Goal: Navigation & Orientation: Find specific page/section

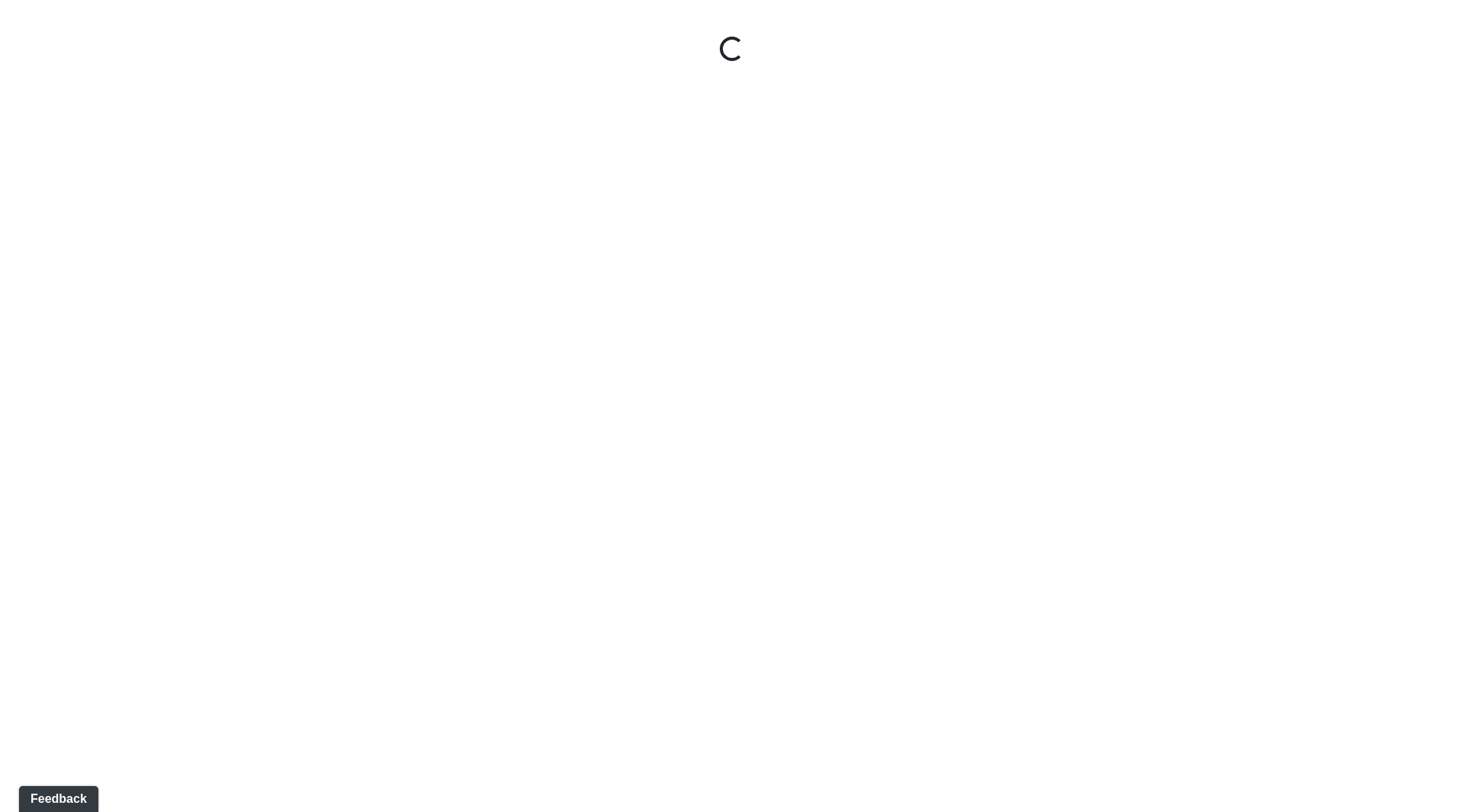
select select "ok5a3DN5DKaykbBBEtg6DG"
select select "wudMmRUKkNcJxyDemVtr2M"
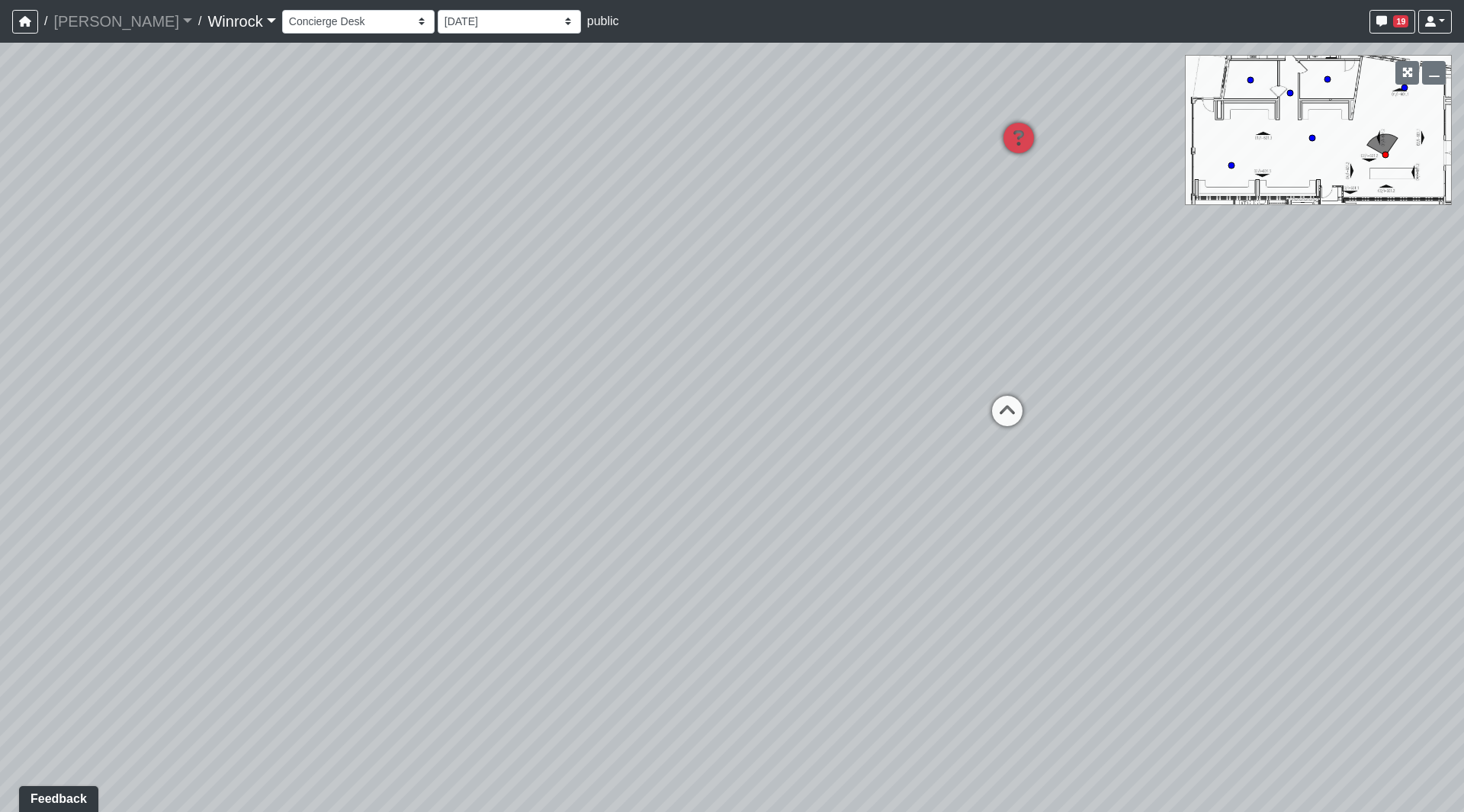
click at [208, 25] on link "Winrock" at bounding box center [242, 21] width 68 height 30
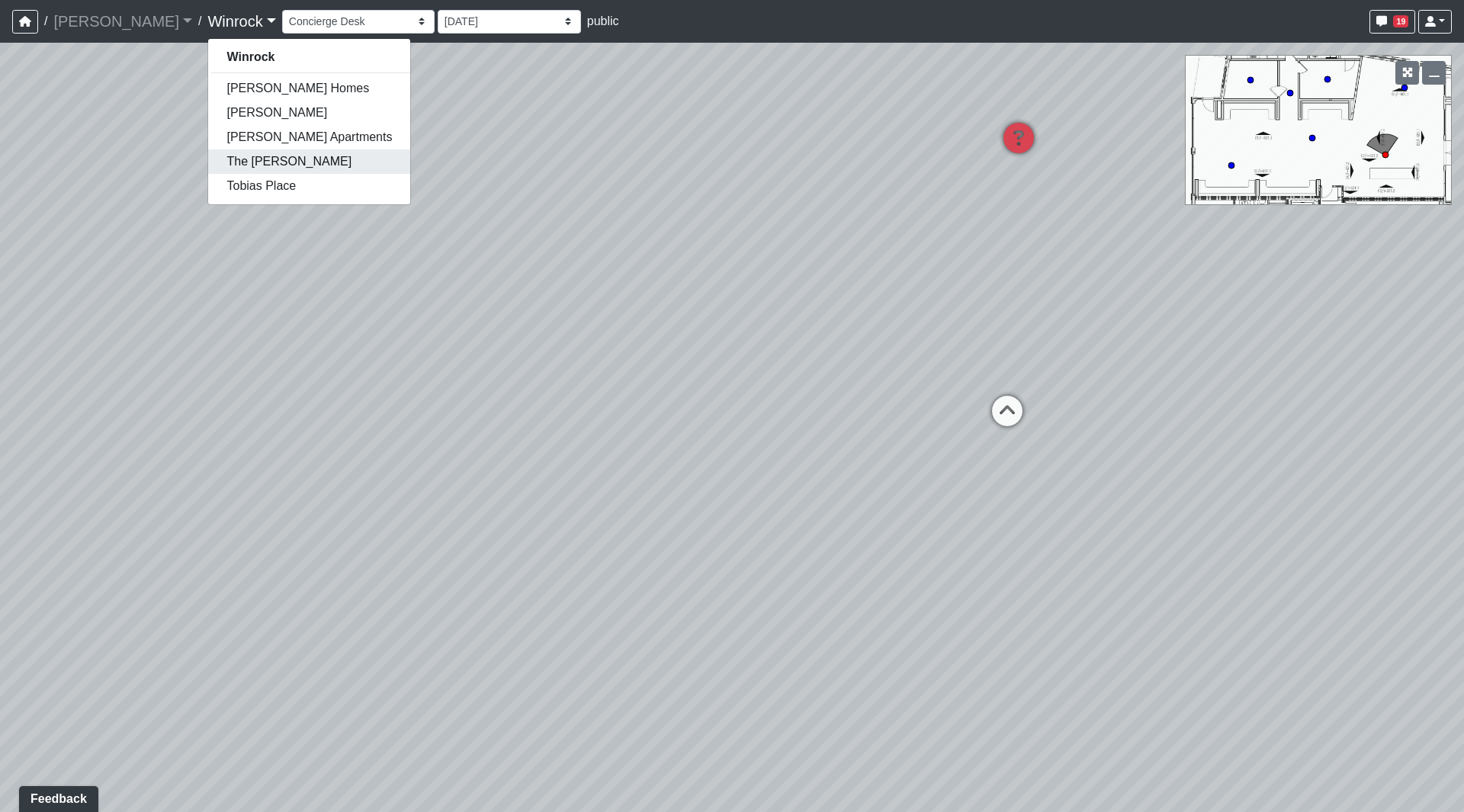
click at [208, 167] on link "The [PERSON_NAME]" at bounding box center [308, 162] width 202 height 24
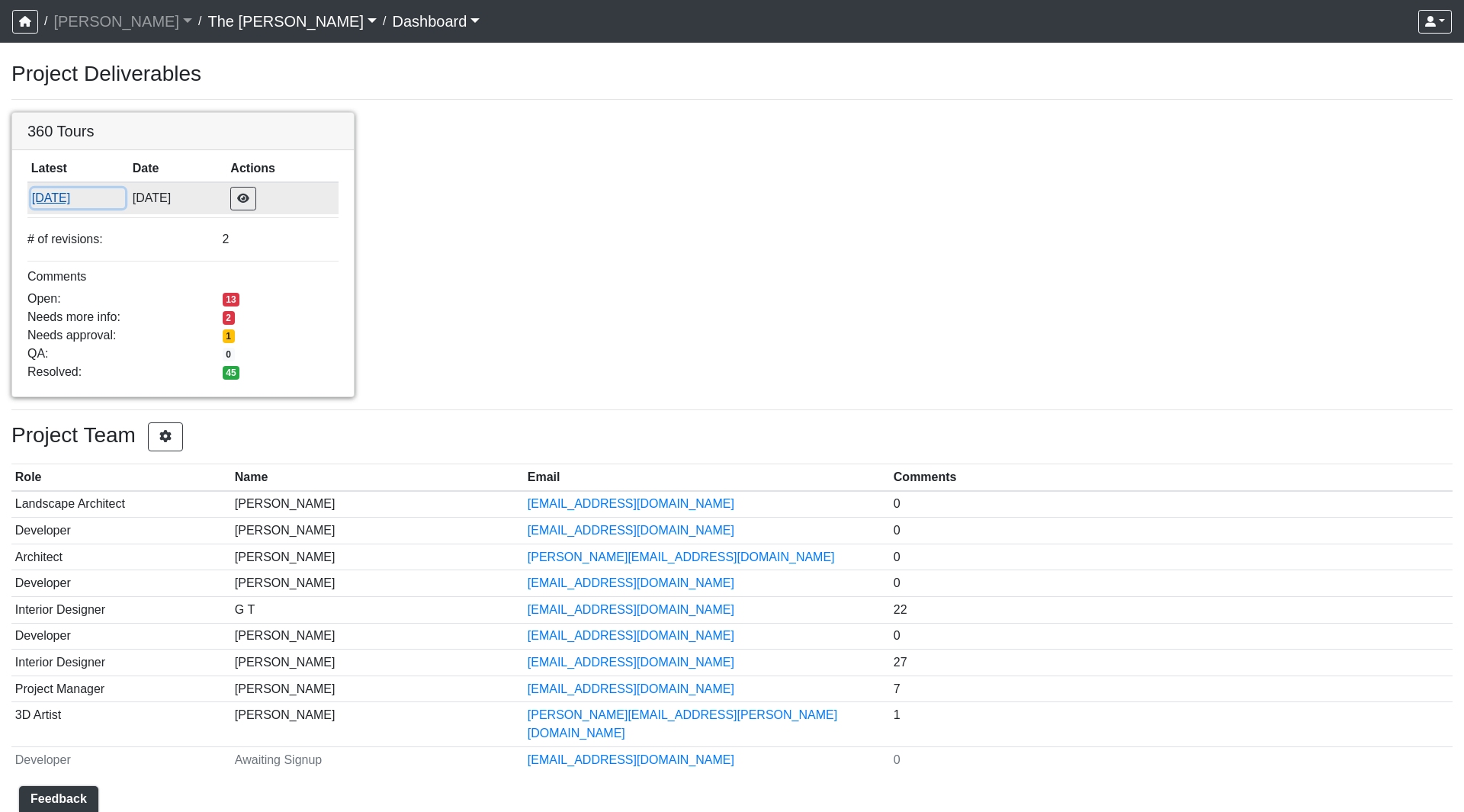
click at [66, 200] on button "[DATE]" at bounding box center [78, 197] width 94 height 20
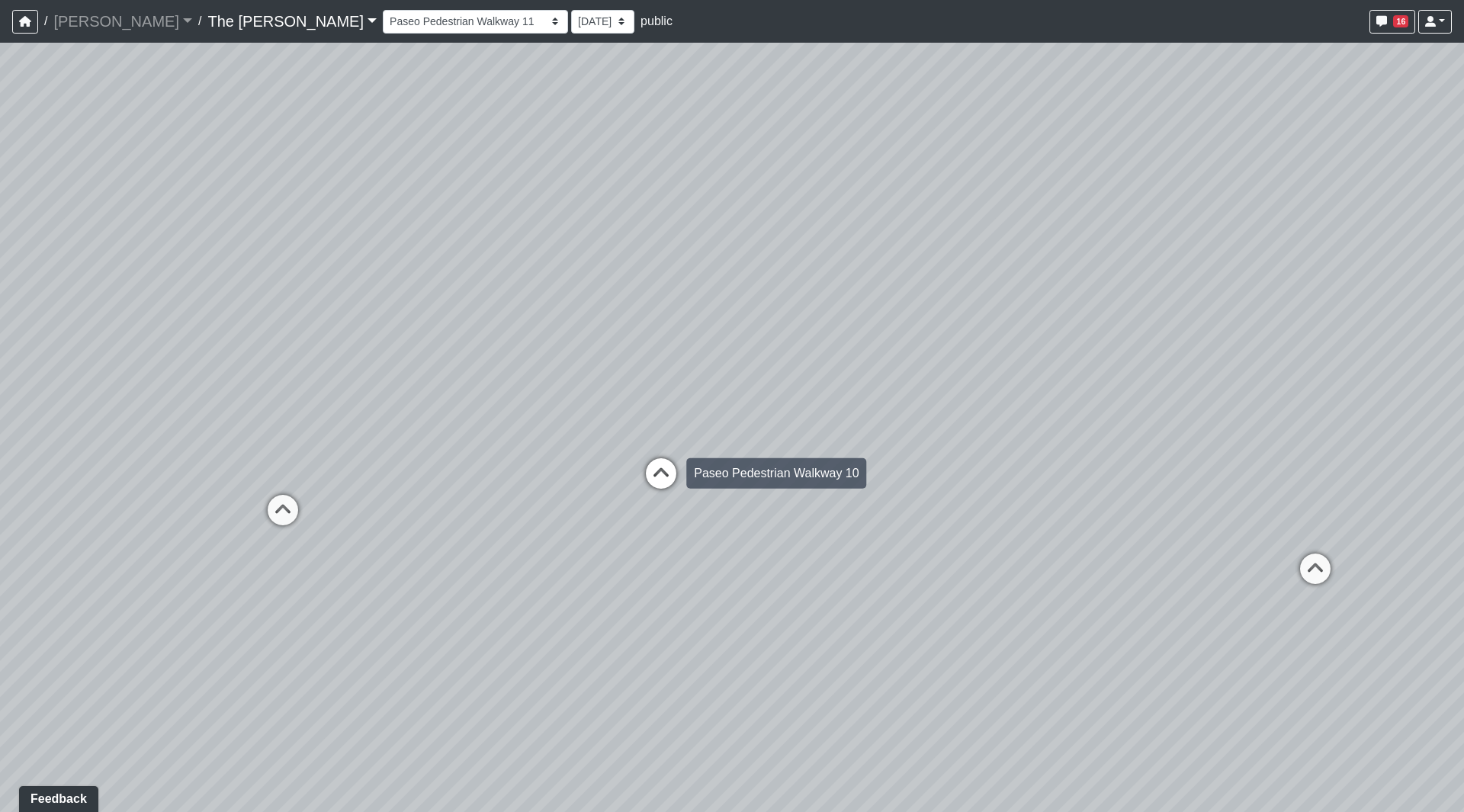
click at [665, 464] on icon at bounding box center [661, 480] width 46 height 46
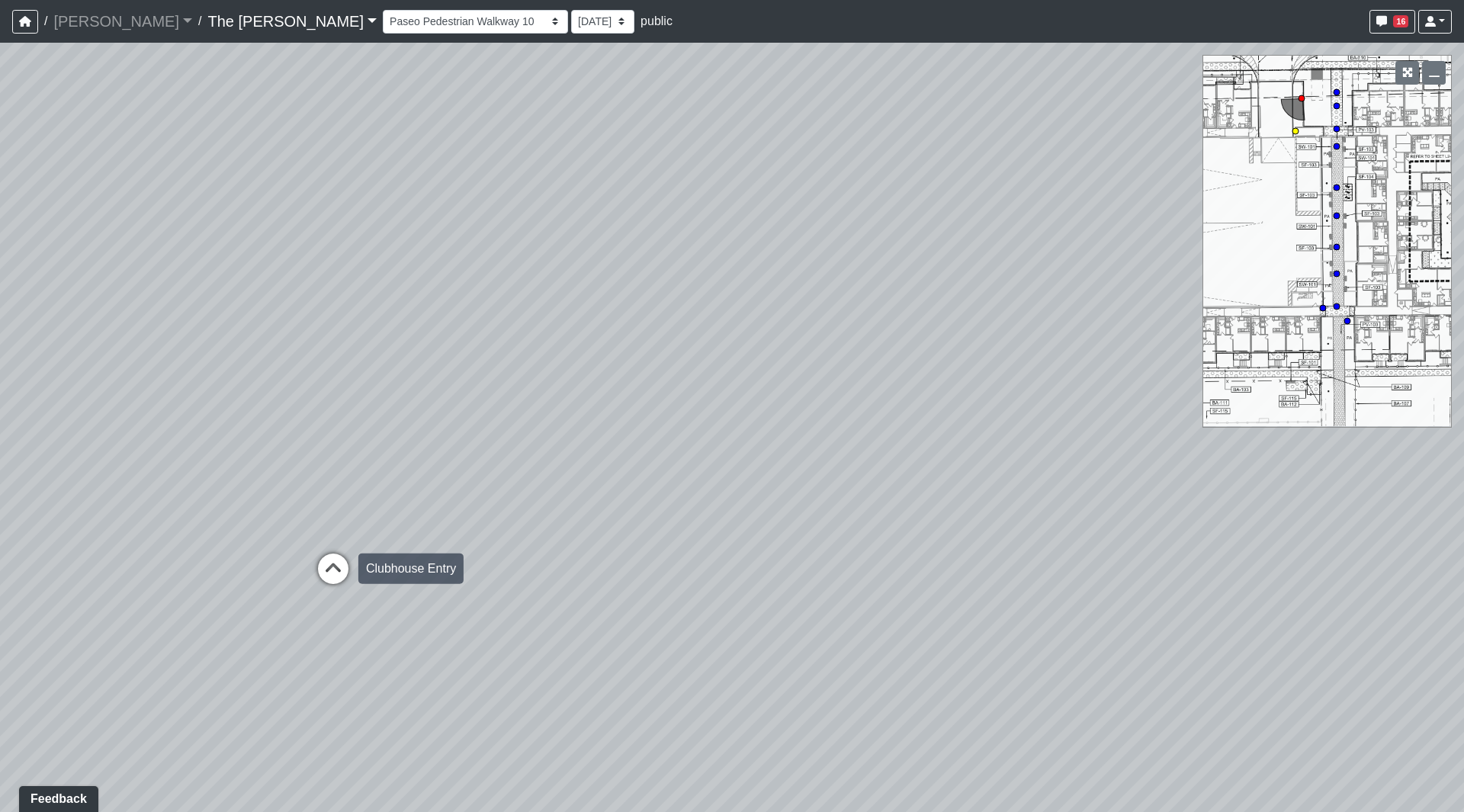
click at [323, 570] on icon at bounding box center [333, 576] width 46 height 46
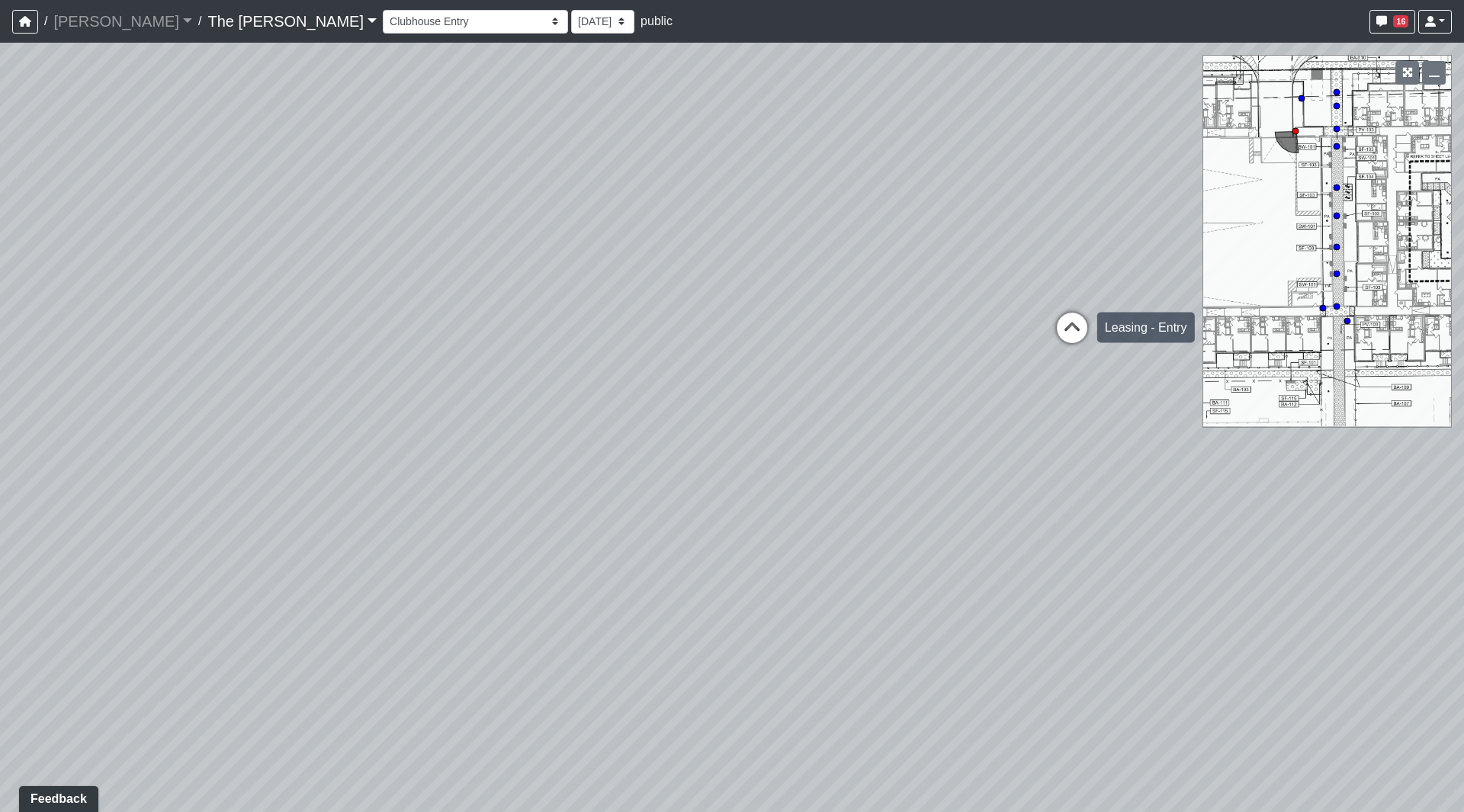
click at [1071, 329] on icon at bounding box center [1072, 336] width 46 height 46
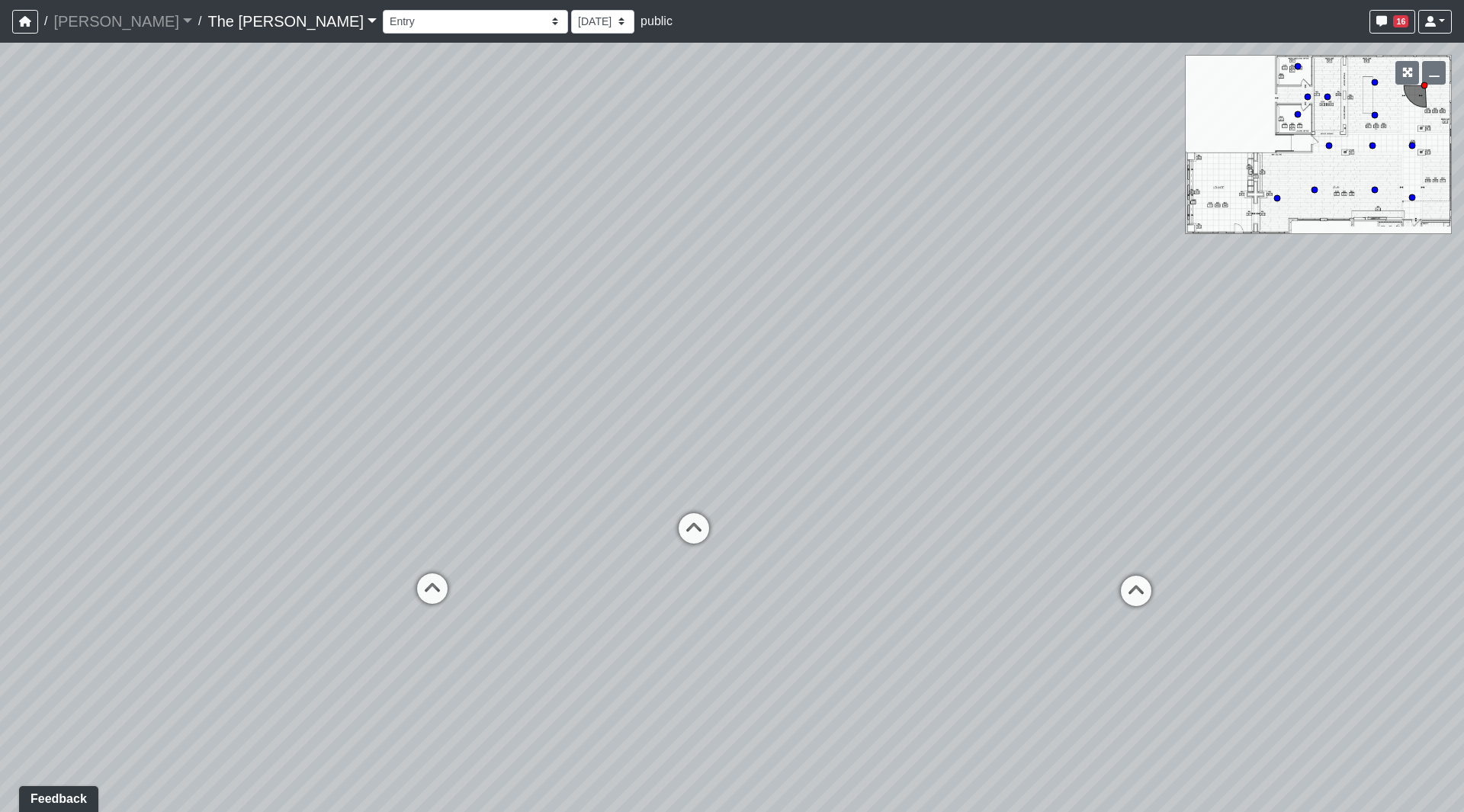
drag, startPoint x: 926, startPoint y: 426, endPoint x: 525, endPoint y: 383, distance: 403.3
click at [525, 383] on div "Loading... Paseo Pedestrian Walkway 9 Loading... Paseo Pedestrian Walkway 10 Lo…" at bounding box center [732, 427] width 1464 height 769
drag, startPoint x: 515, startPoint y: 445, endPoint x: 846, endPoint y: 463, distance: 331.5
click at [984, 445] on div "Loading... Paseo Pedestrian Walkway 9 Loading... Paseo Pedestrian Walkway 10 Lo…" at bounding box center [732, 427] width 1464 height 769
click at [518, 540] on icon at bounding box center [513, 549] width 46 height 46
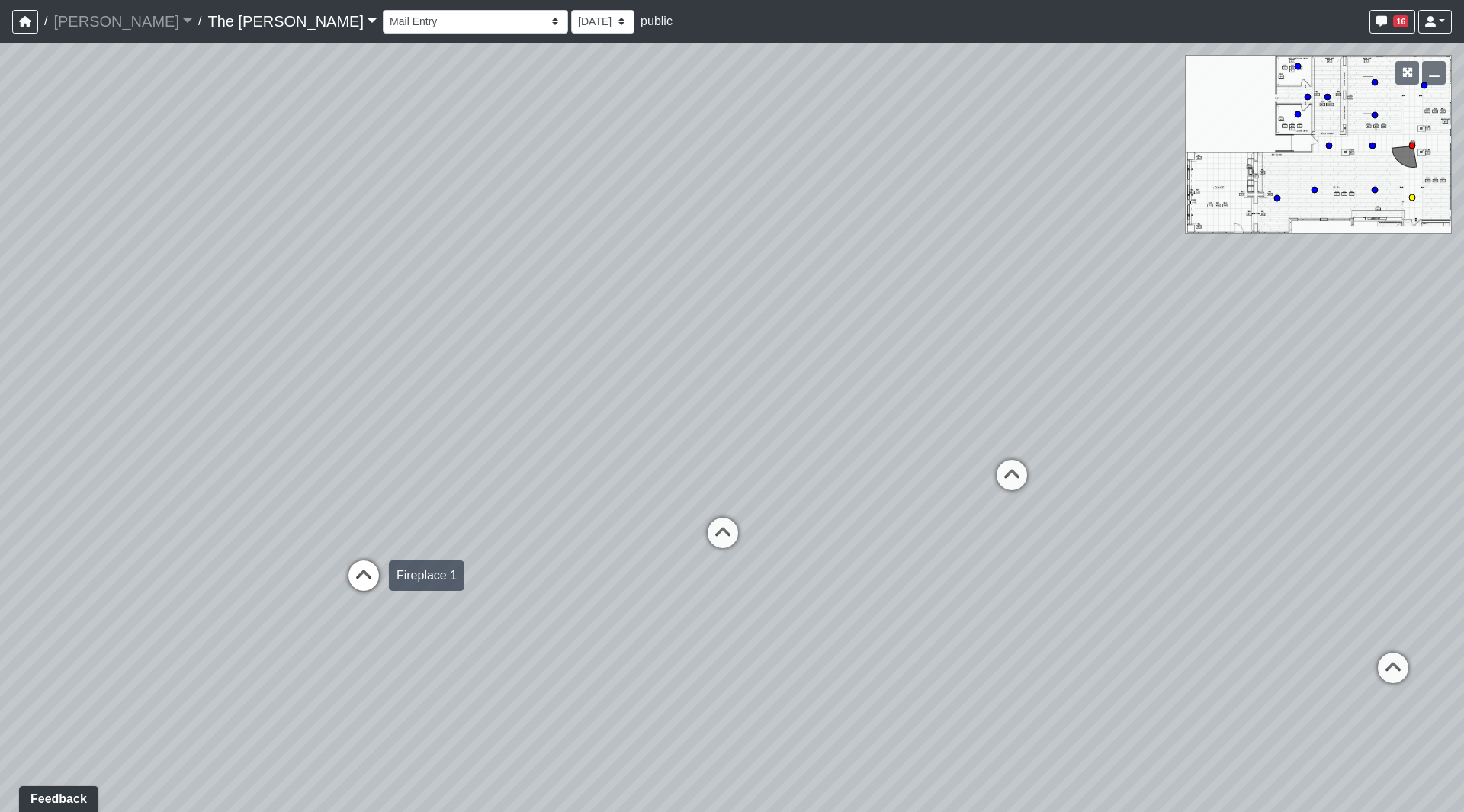
click at [369, 556] on div "Loading... Fireplace 1" at bounding box center [364, 575] width 46 height 46
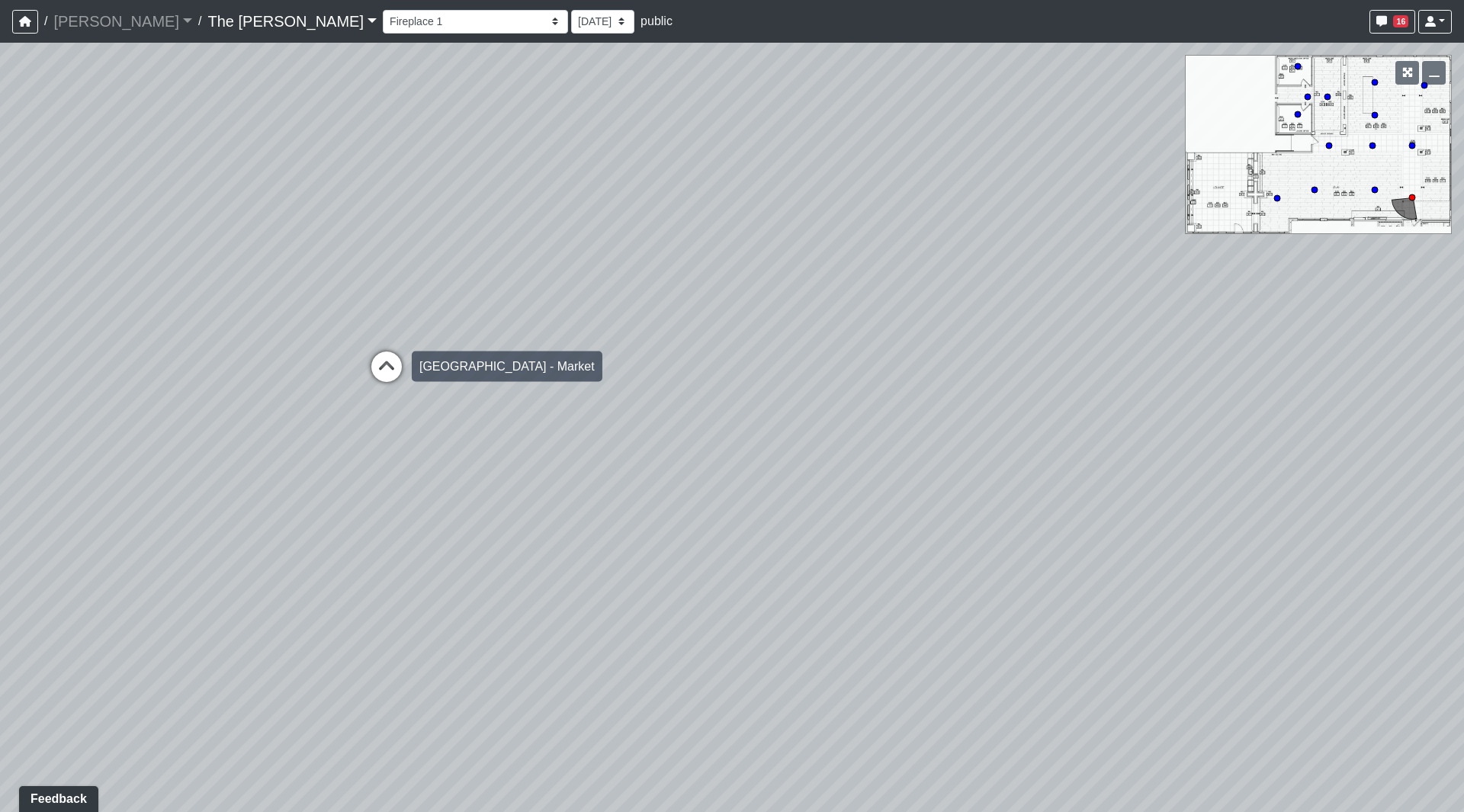
click at [401, 371] on icon at bounding box center [386, 374] width 46 height 46
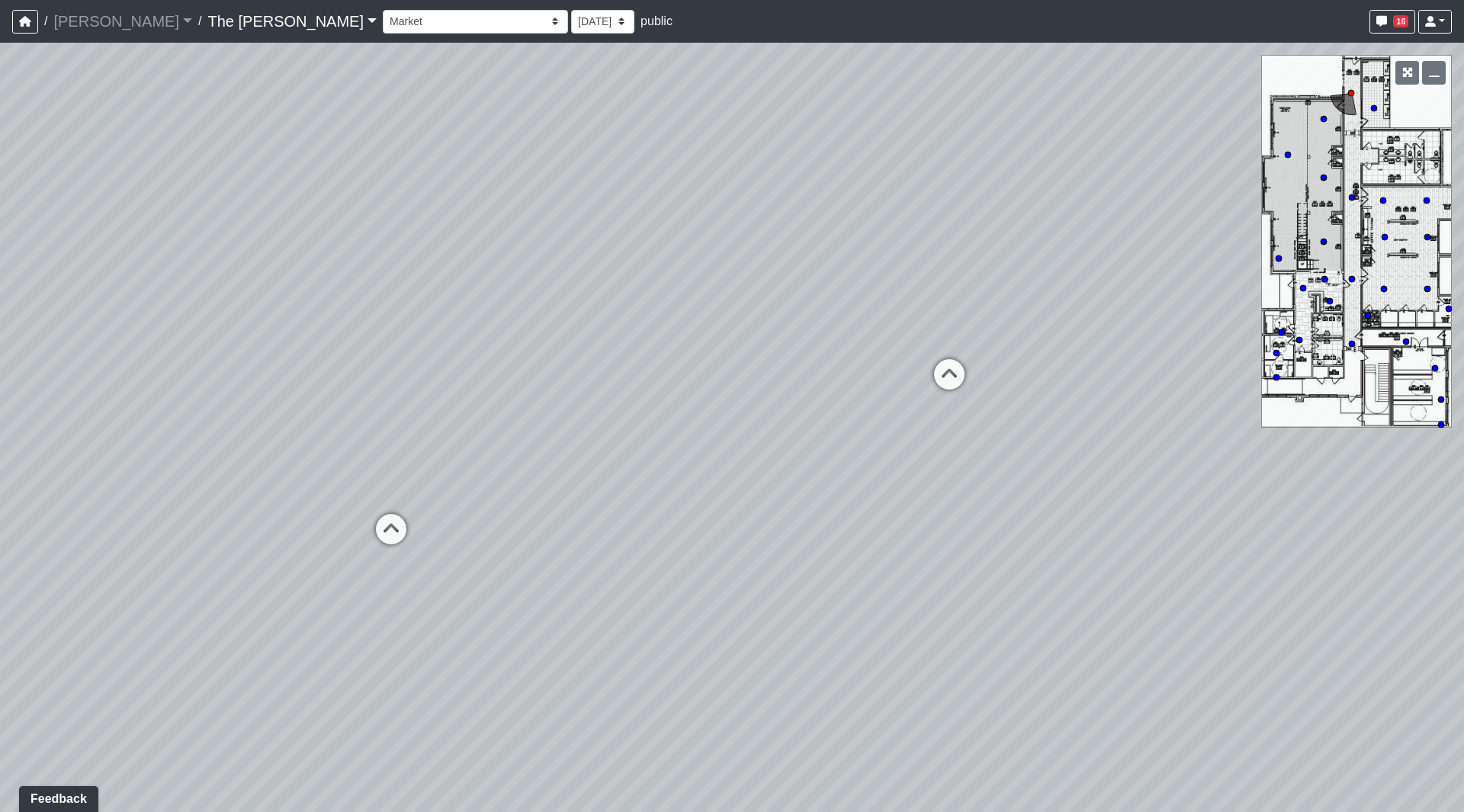
drag, startPoint x: 354, startPoint y: 450, endPoint x: 922, endPoint y: 407, distance: 569.6
click at [928, 406] on div "Loading... Paseo Pedestrian Walkway 9 Loading... Paseo Pedestrian Walkway 10 Lo…" at bounding box center [732, 427] width 1464 height 769
click at [957, 478] on icon at bounding box center [953, 485] width 46 height 46
drag, startPoint x: 762, startPoint y: 436, endPoint x: 867, endPoint y: 410, distance: 108.2
click at [1146, 410] on div "Loading... Paseo Pedestrian Walkway 9 Loading... Paseo Pedestrian Walkway 10 Lo…" at bounding box center [732, 427] width 1464 height 769
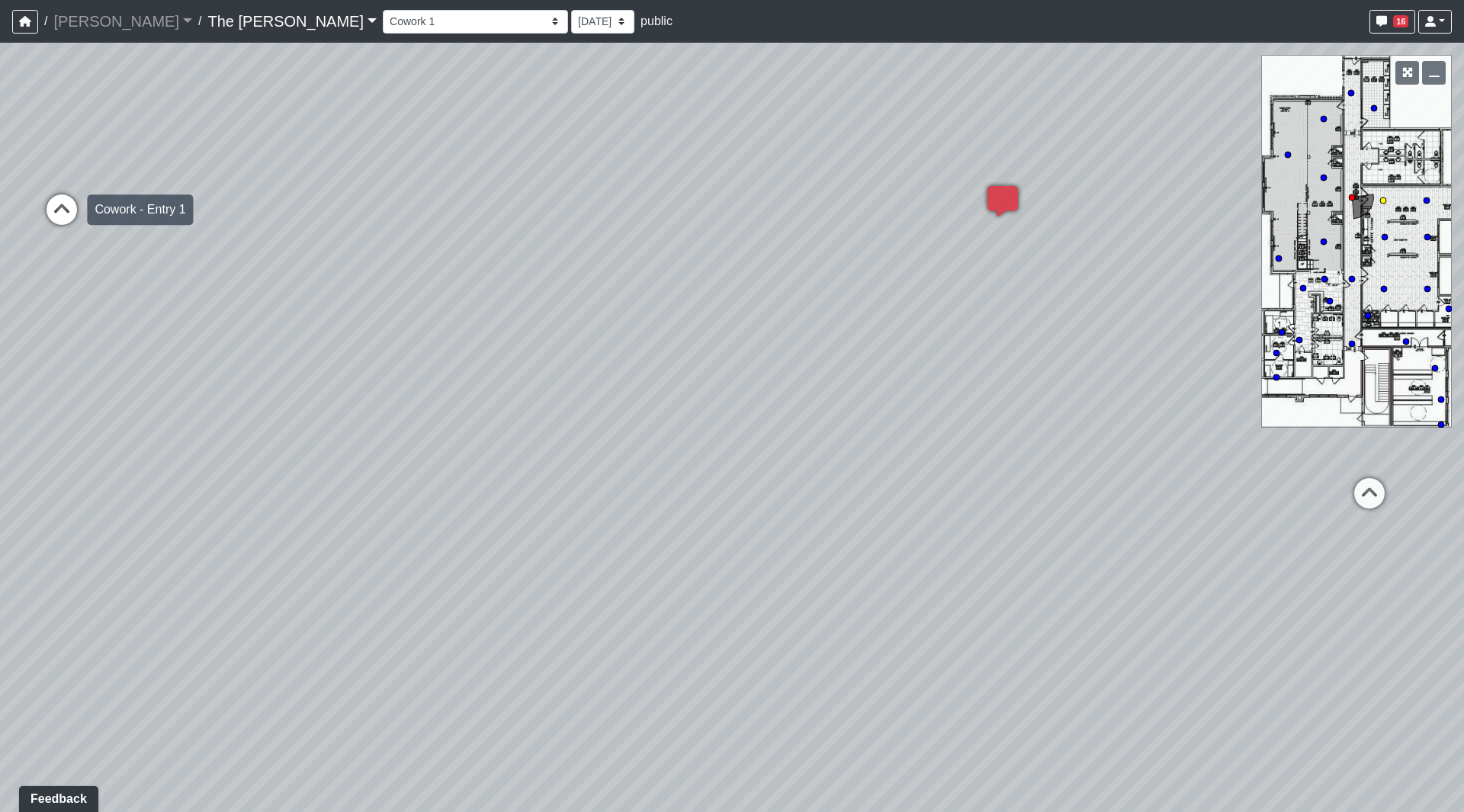
click at [70, 211] on icon at bounding box center [61, 217] width 46 height 46
drag, startPoint x: 677, startPoint y: 423, endPoint x: 314, endPoint y: 414, distance: 363.1
click at [314, 414] on div "Loading... Paseo Pedestrian Walkway 9 Loading... Paseo Pedestrian Walkway 10 Lo…" at bounding box center [732, 427] width 1464 height 769
click at [992, 514] on icon at bounding box center [989, 533] width 46 height 46
select select "avYayiHXj7VWR5A32vJP6V"
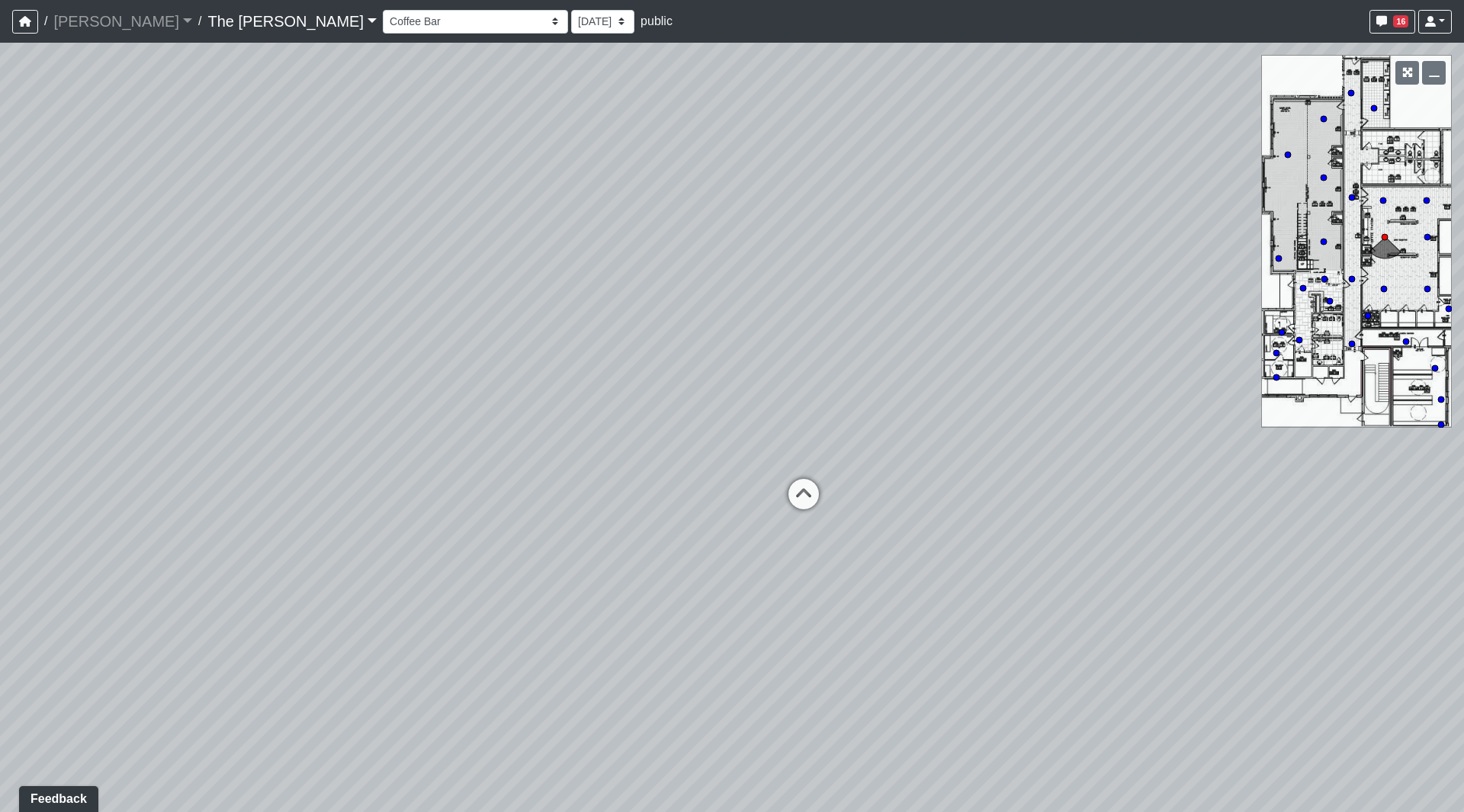
drag, startPoint x: 671, startPoint y: 391, endPoint x: 465, endPoint y: 400, distance: 206.2
click at [476, 401] on div "Loading... Paseo Pedestrian Walkway 9 Loading... Paseo Pedestrian Walkway 10 Lo…" at bounding box center [732, 427] width 1464 height 769
